Goal: Transaction & Acquisition: Purchase product/service

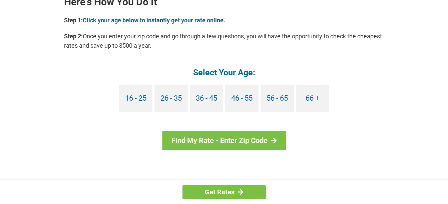
scroll to position [633, 0]
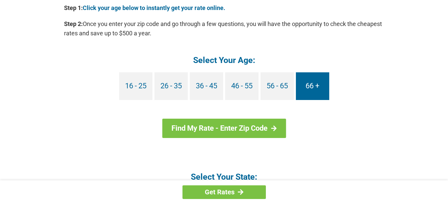
click at [315, 87] on link "66 +" at bounding box center [312, 86] width 33 height 28
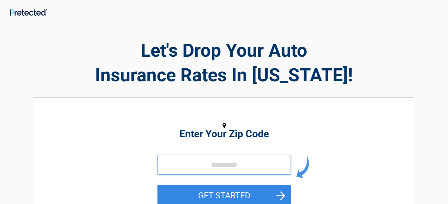
click at [220, 168] on input "tel" at bounding box center [223, 165] width 133 height 20
type input "*****"
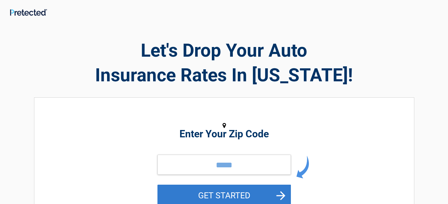
click at [234, 192] on button "GET STARTED" at bounding box center [223, 196] width 133 height 22
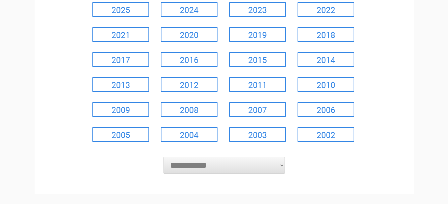
scroll to position [100, 0]
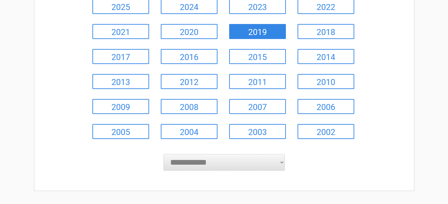
click at [263, 28] on link "2019" at bounding box center [257, 31] width 57 height 15
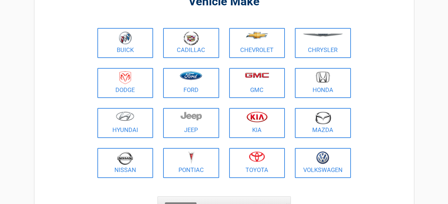
scroll to position [67, 0]
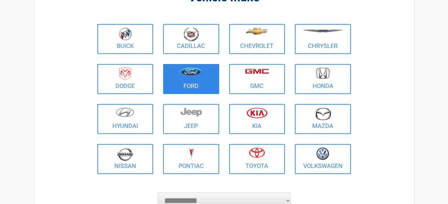
click at [195, 76] on img at bounding box center [191, 71] width 22 height 9
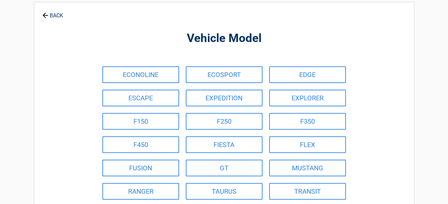
scroll to position [0, 0]
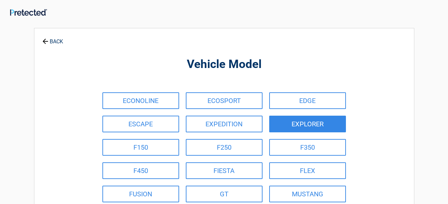
click at [340, 122] on link "EXPLORER" at bounding box center [307, 124] width 77 height 17
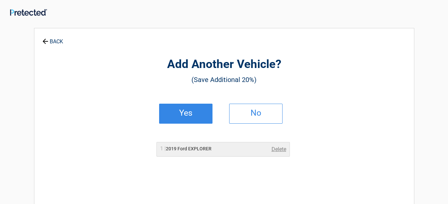
click at [197, 118] on link "Yes" at bounding box center [185, 114] width 53 height 20
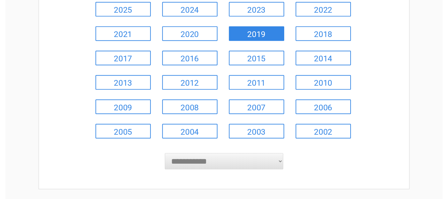
scroll to position [100, 0]
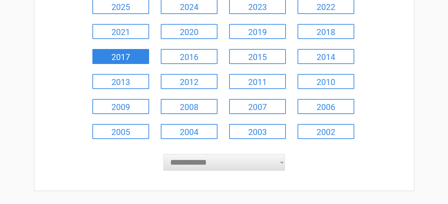
click at [128, 57] on link "2017" at bounding box center [120, 56] width 57 height 15
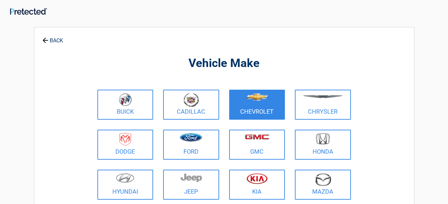
scroll to position [0, 0]
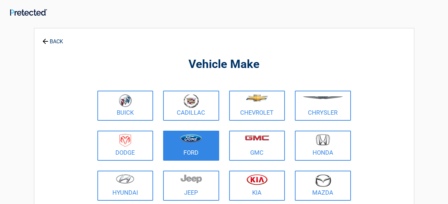
click at [187, 149] on link "Ford" at bounding box center [191, 146] width 56 height 30
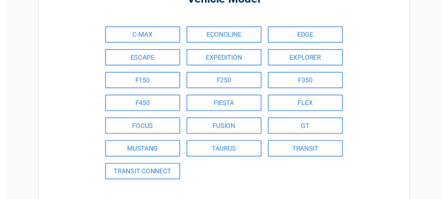
scroll to position [67, 0]
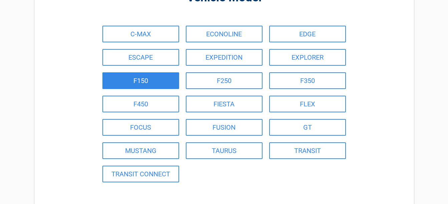
click at [154, 81] on link "F150" at bounding box center [140, 80] width 77 height 17
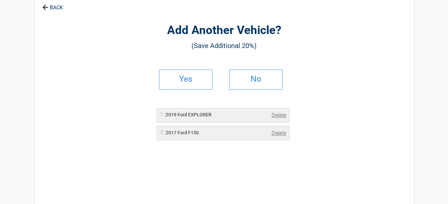
scroll to position [0, 0]
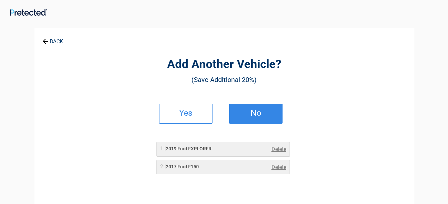
click at [261, 118] on link "No" at bounding box center [255, 114] width 53 height 20
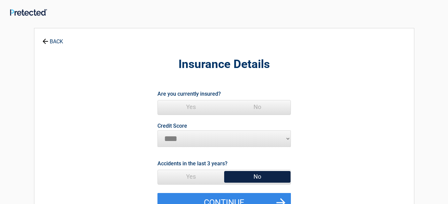
click at [193, 109] on span "Yes" at bounding box center [191, 106] width 66 height 13
